Goal: Transaction & Acquisition: Subscribe to service/newsletter

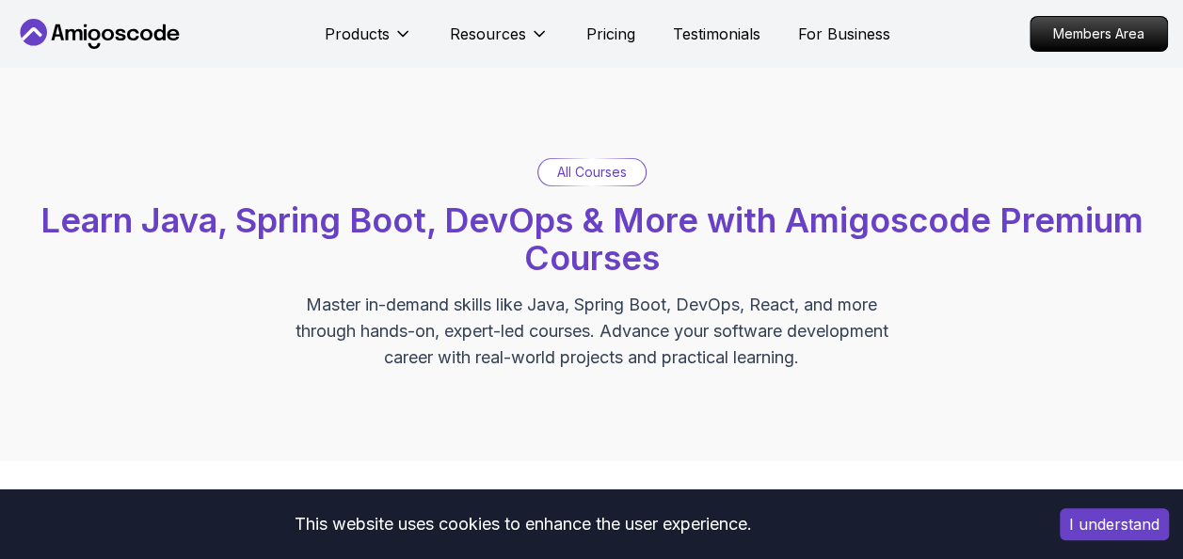
click at [585, 171] on p "All Courses" at bounding box center [592, 172] width 70 height 19
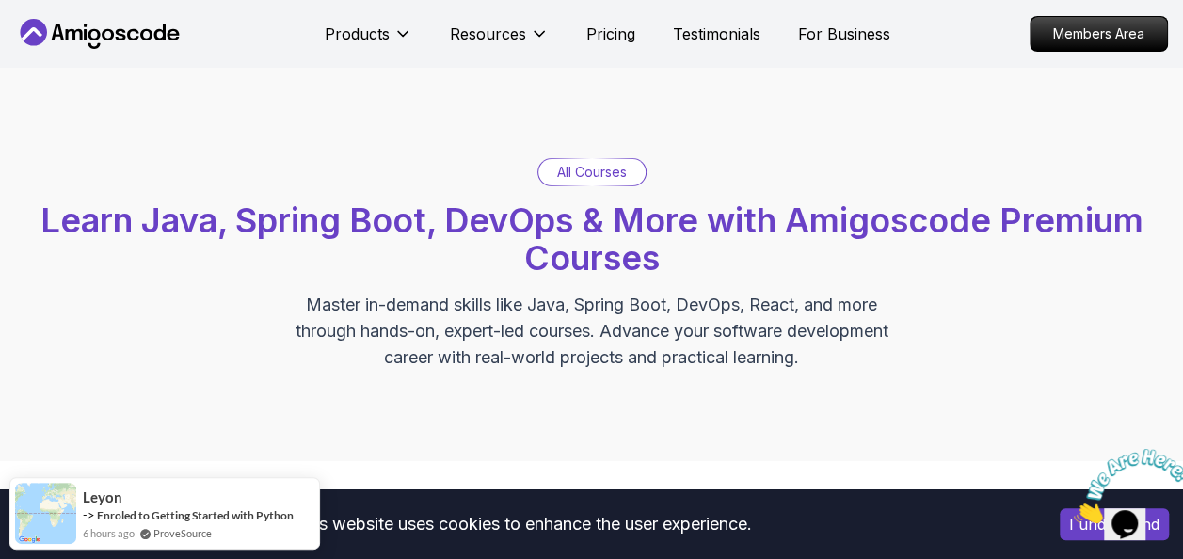
click at [577, 175] on p "All Courses" at bounding box center [592, 172] width 70 height 19
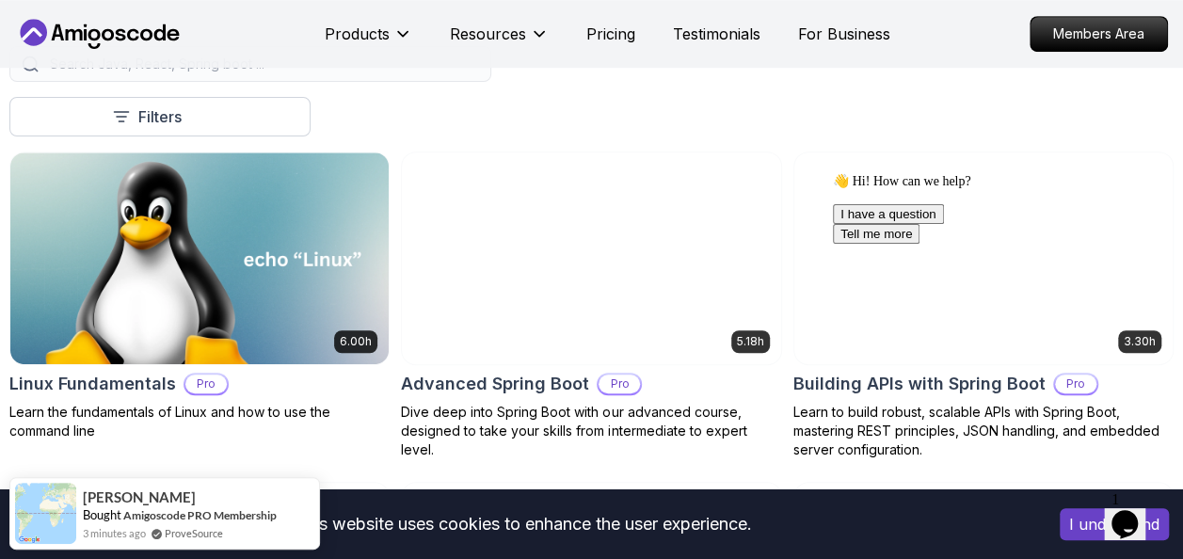
scroll to position [508, 0]
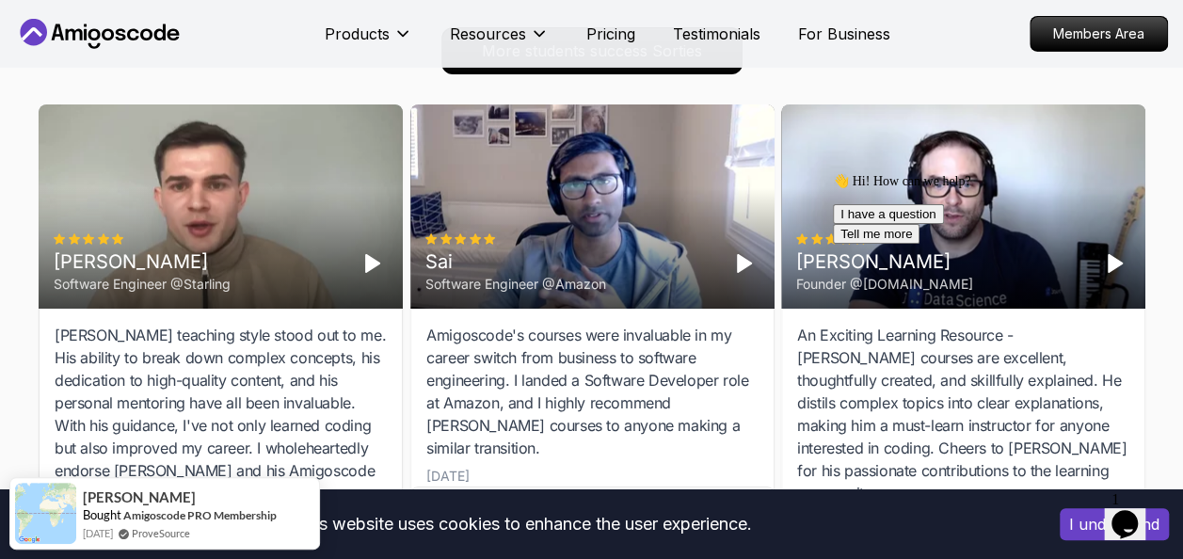
scroll to position [6651, 0]
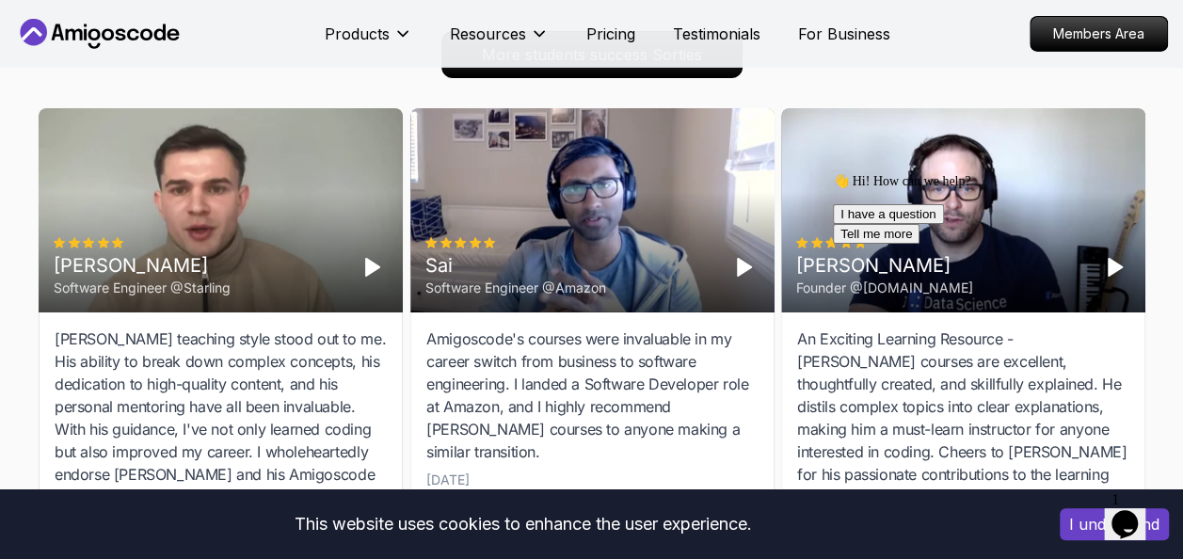
click at [745, 267] on polygon "Play" at bounding box center [743, 267] width 13 height 17
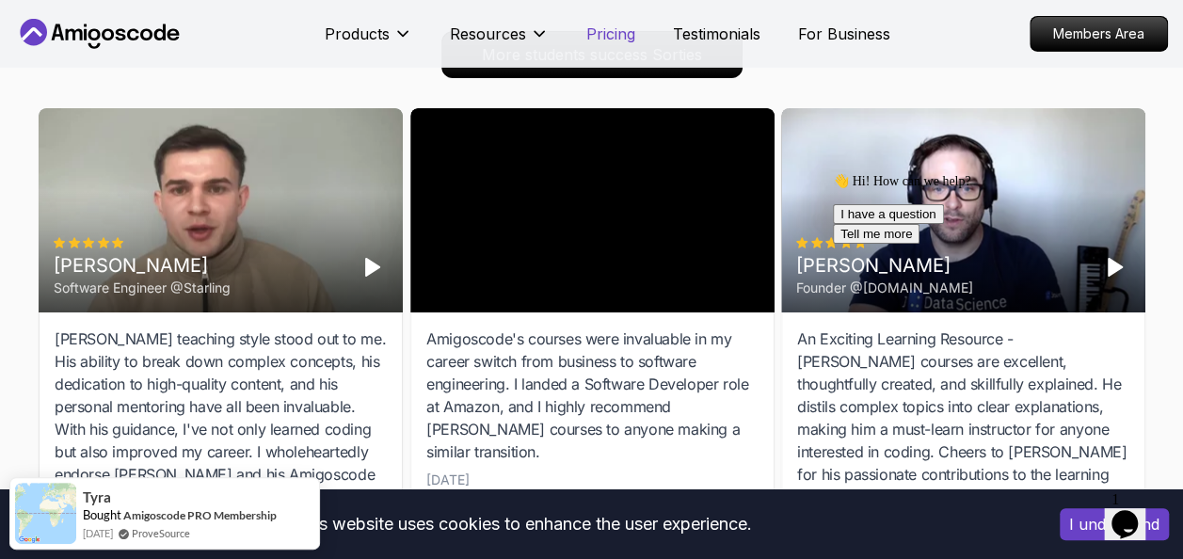
click at [601, 42] on p "Pricing" at bounding box center [610, 34] width 49 height 23
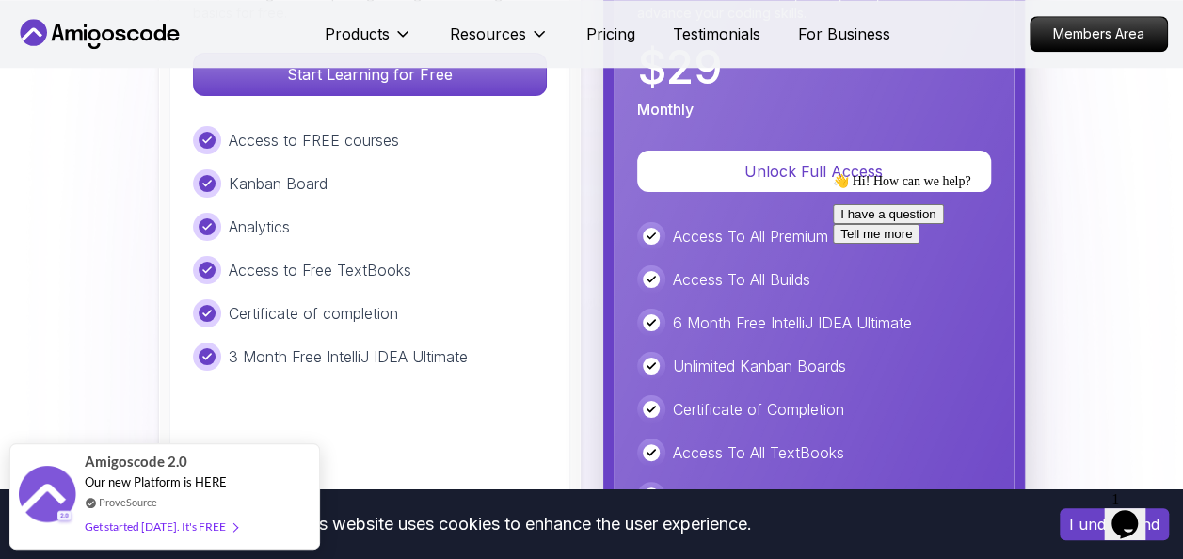
scroll to position [4499, 0]
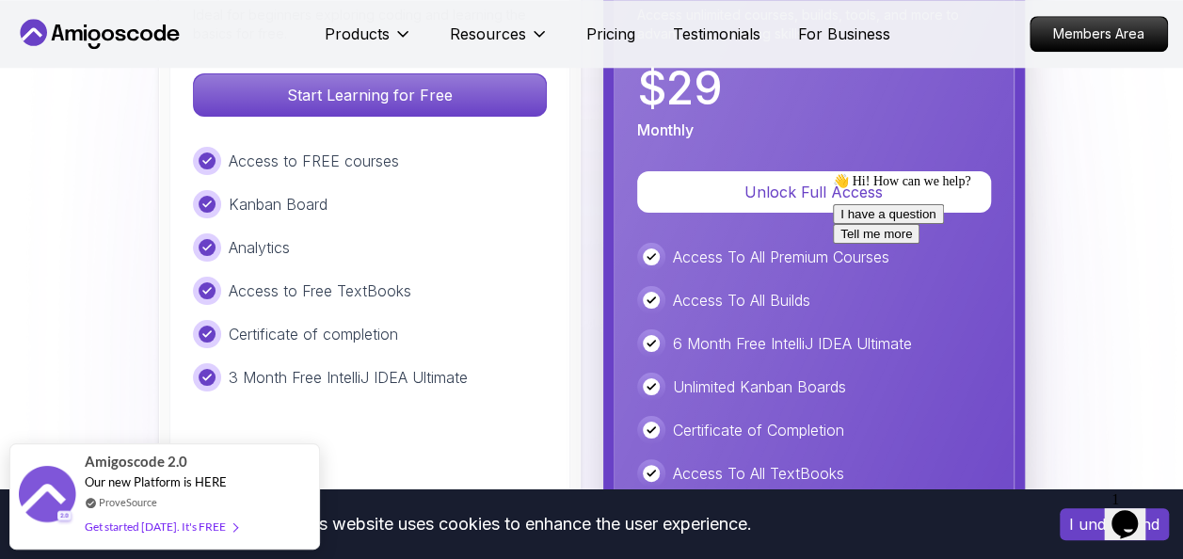
click at [751, 246] on p "Access To All Premium Courses" at bounding box center [781, 257] width 216 height 23
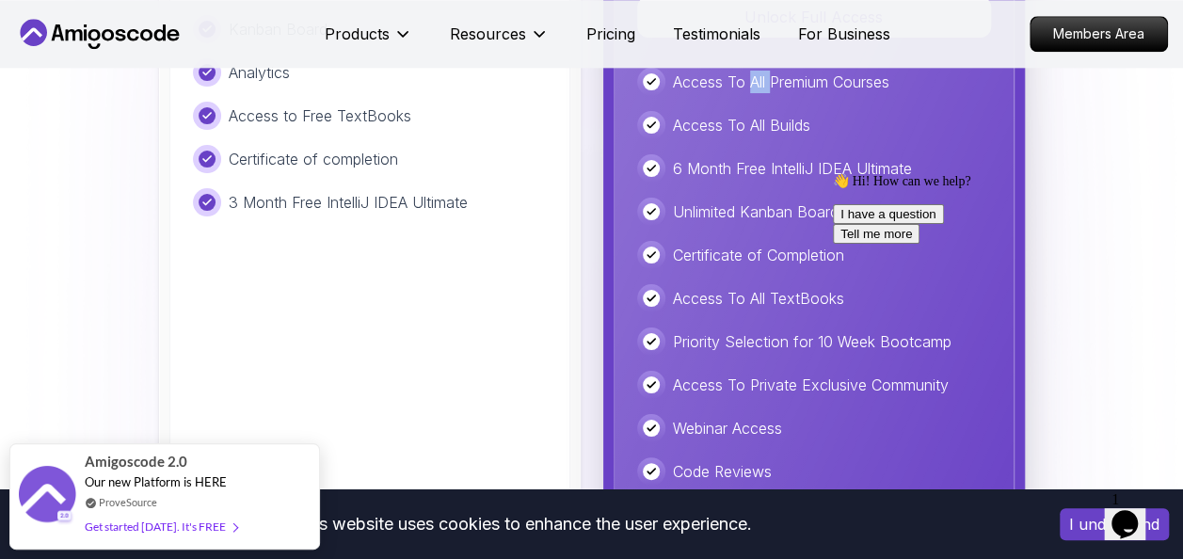
scroll to position [4690, 0]
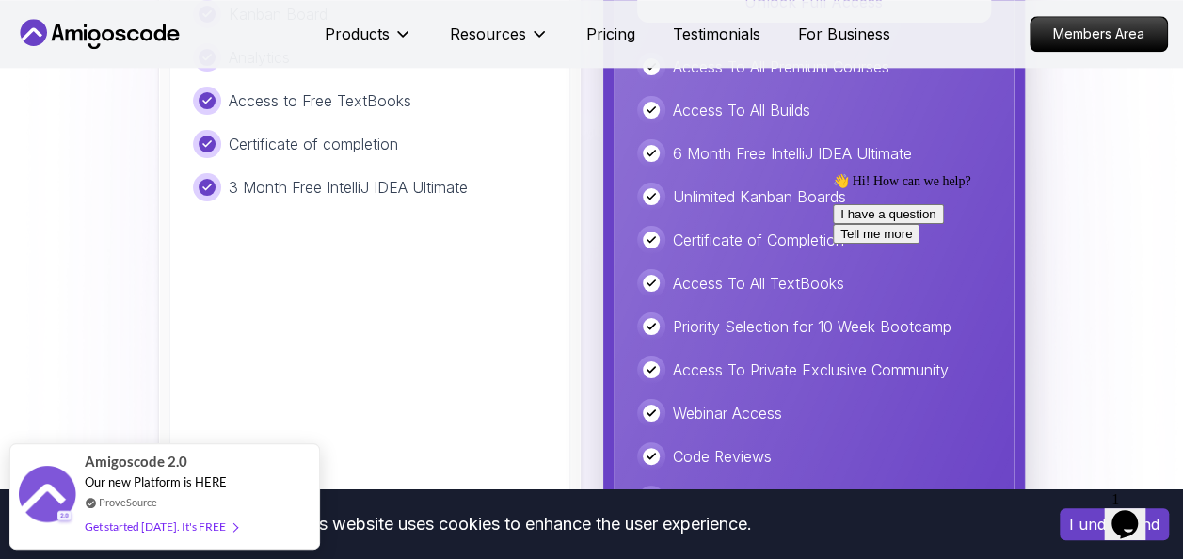
click at [755, 272] on p "Access To All TextBooks" at bounding box center [758, 283] width 171 height 23
drag, startPoint x: 755, startPoint y: 196, endPoint x: 757, endPoint y: 237, distance: 41.5
click at [757, 315] on p "Priority Selection for 10 Week Bootcamp" at bounding box center [812, 326] width 279 height 23
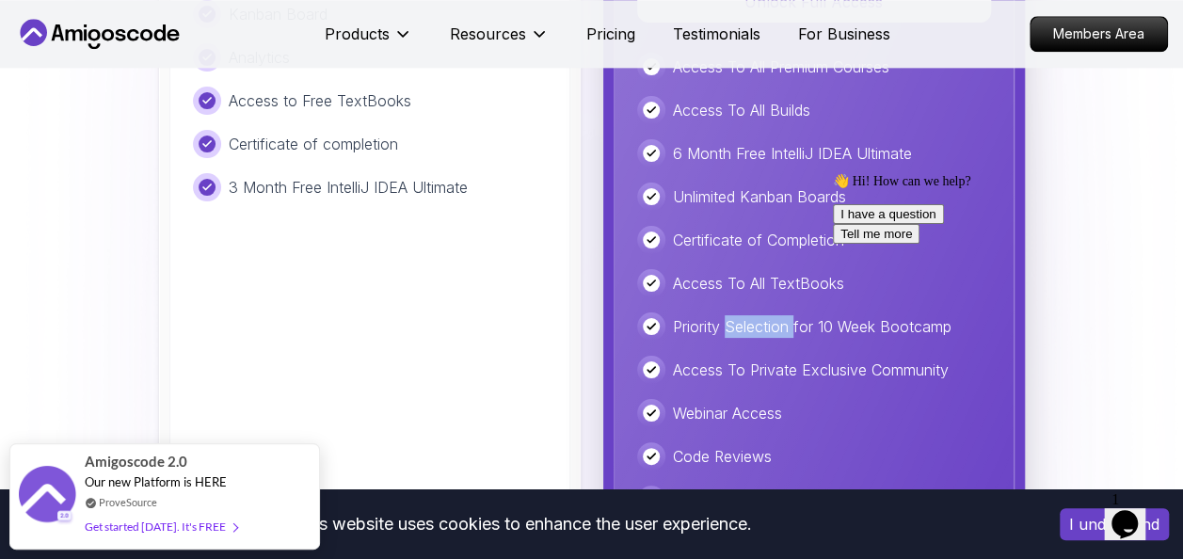
click at [757, 315] on p "Priority Selection for 10 Week Bootcamp" at bounding box center [812, 326] width 279 height 23
drag, startPoint x: 757, startPoint y: 237, endPoint x: 748, endPoint y: 281, distance: 45.0
click at [748, 359] on p "Access To Private Exclusive Community" at bounding box center [811, 370] width 276 height 23
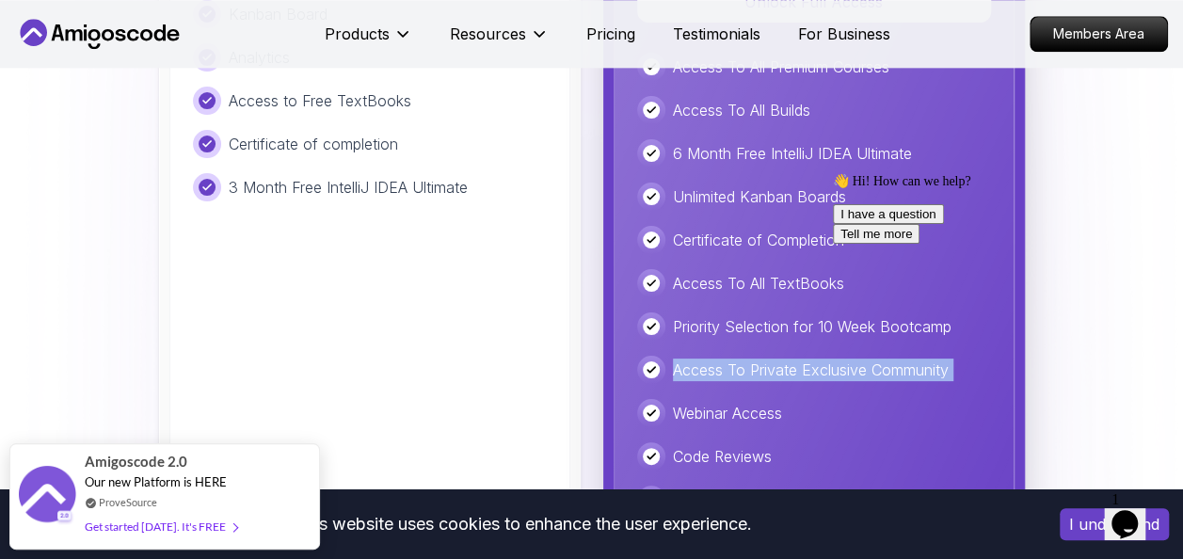
click at [748, 359] on p "Access To Private Exclusive Community" at bounding box center [811, 370] width 276 height 23
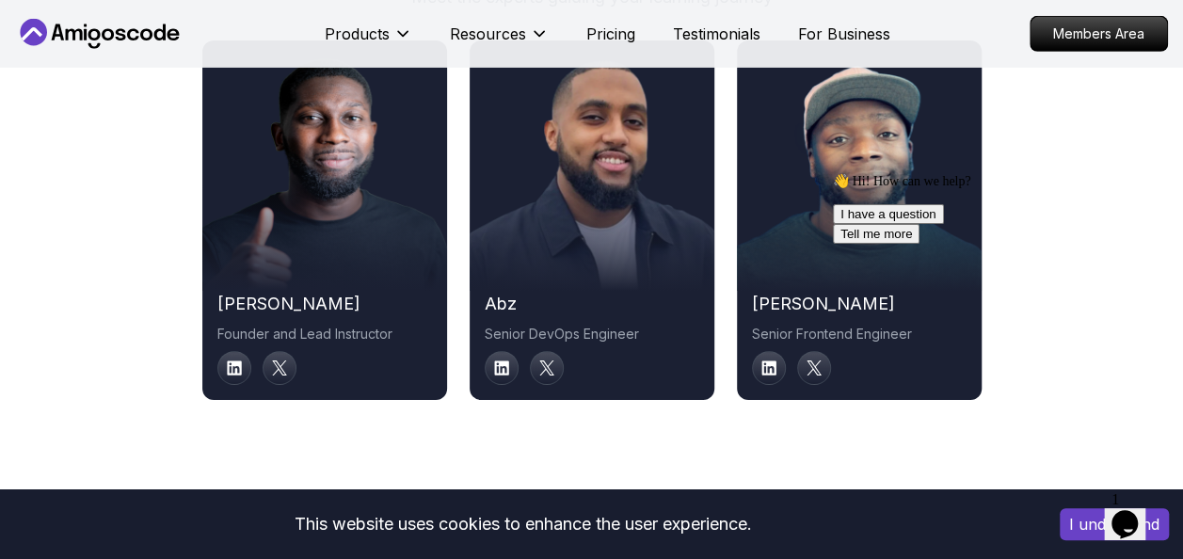
scroll to position [10108, 0]
